Goal: Ask a question

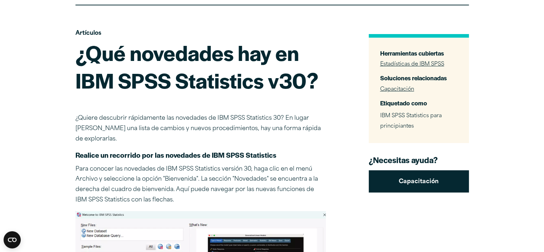
scroll to position [72, 0]
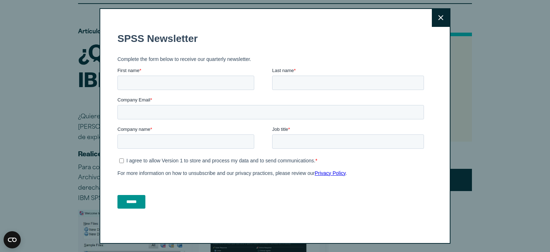
click at [434, 18] on button "Cerca" at bounding box center [441, 18] width 18 height 18
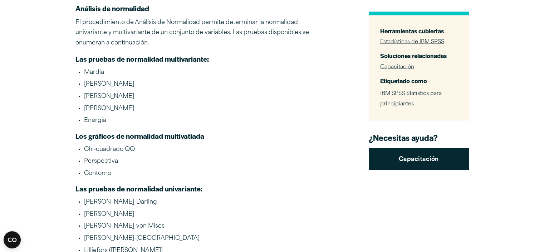
scroll to position [1432, 0]
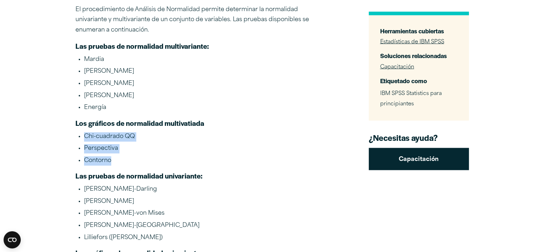
drag, startPoint x: 111, startPoint y: 160, endPoint x: 70, endPoint y: 135, distance: 47.8
click at [70, 135] on article "Artículos ¿Qué novedades hay en IBM SPSS Statistics v30? ¿Quiere descubrir rápi…" at bounding box center [272, 35] width 544 height 2783
click at [67, 151] on article "Artículos ¿Qué novedades hay en IBM SPSS Statistics v30? ¿Quiere descubrir rápi…" at bounding box center [272, 35] width 544 height 2783
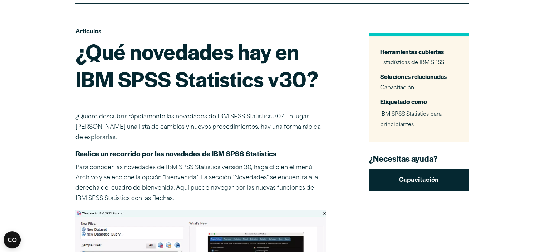
scroll to position [0, 0]
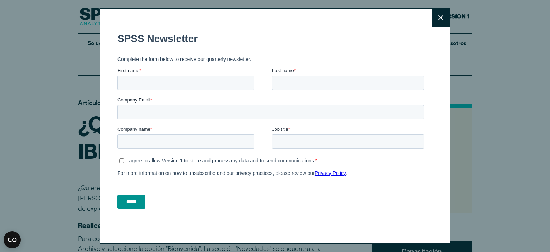
click at [434, 18] on button "Cerca" at bounding box center [441, 18] width 18 height 18
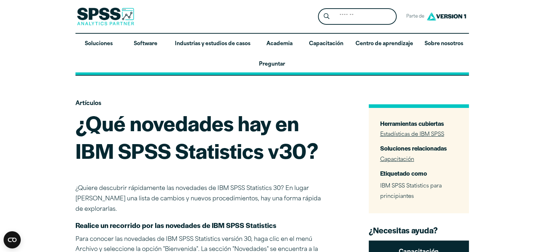
click at [155, 63] on link "Preguntar" at bounding box center [273, 64] width 394 height 21
